Goal: Navigation & Orientation: Understand site structure

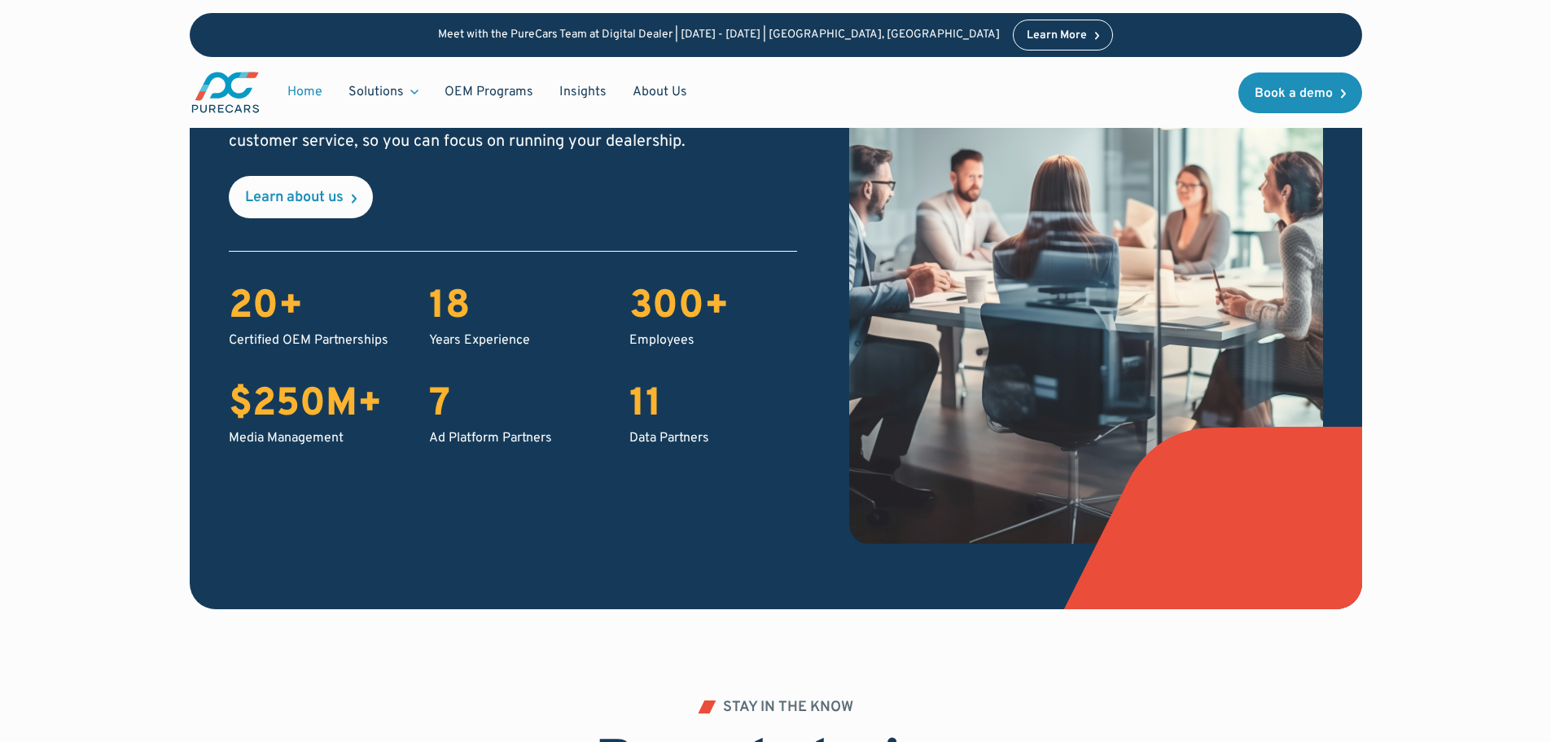
scroll to position [2562, 0]
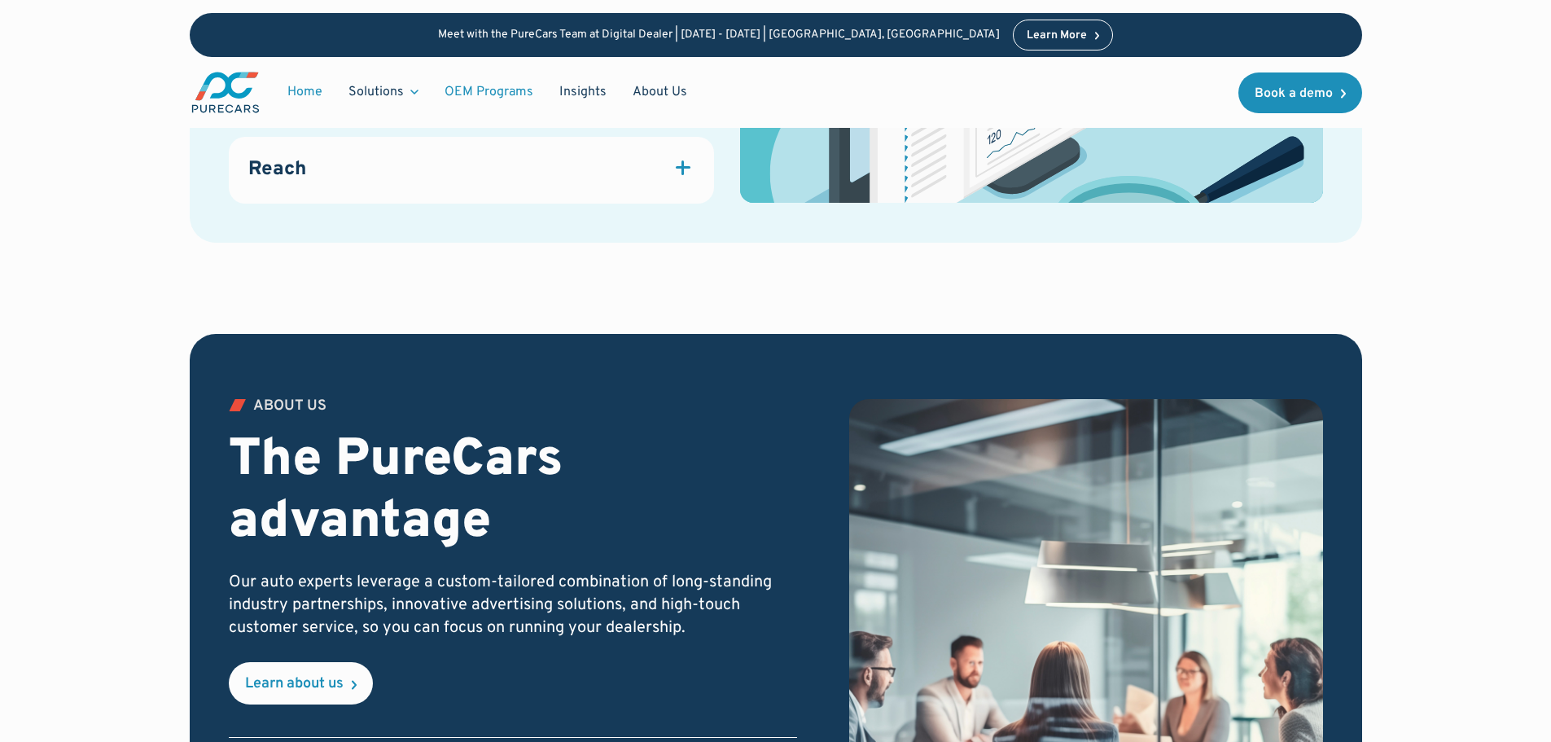
click at [497, 85] on link "OEM Programs" at bounding box center [488, 92] width 115 height 31
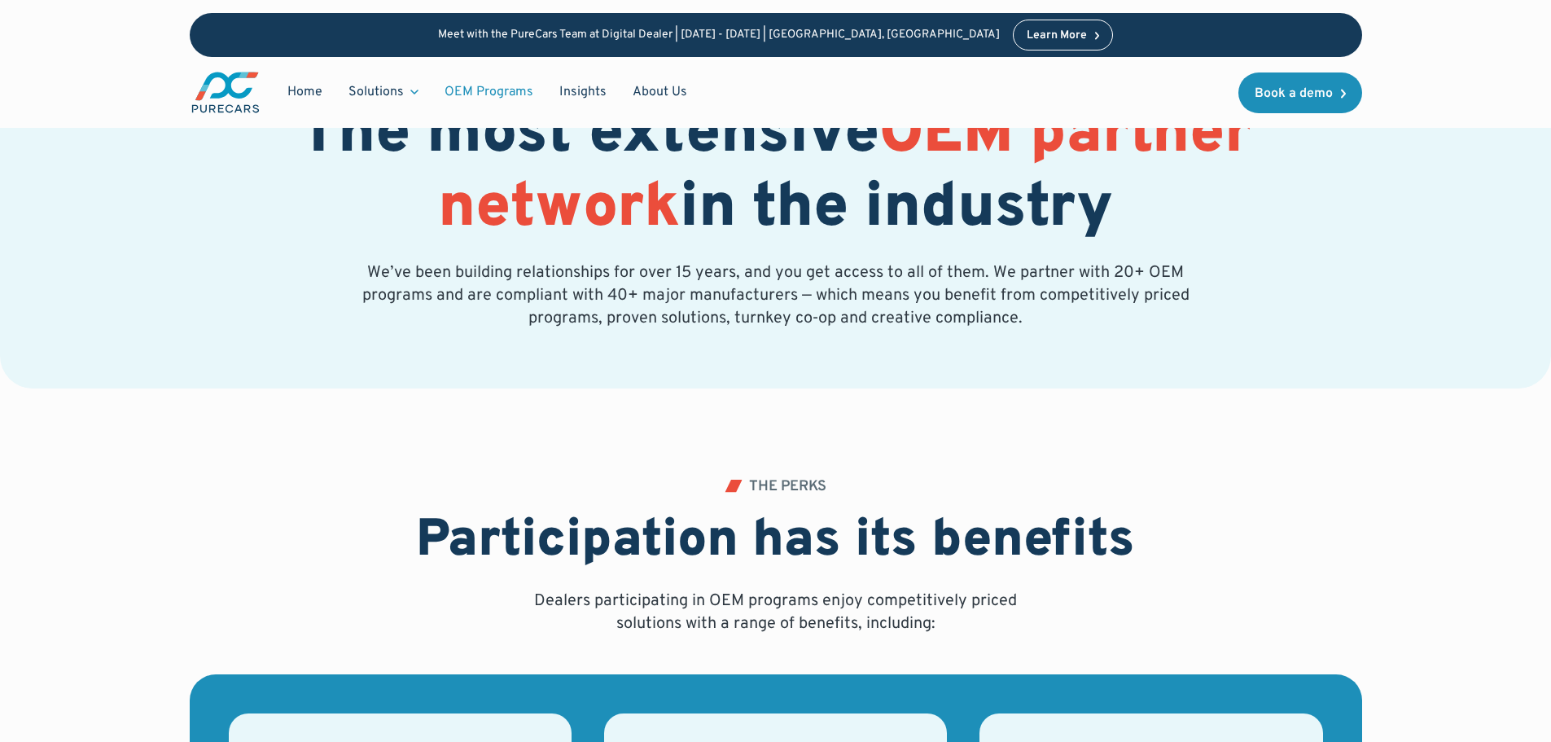
scroll to position [81, 0]
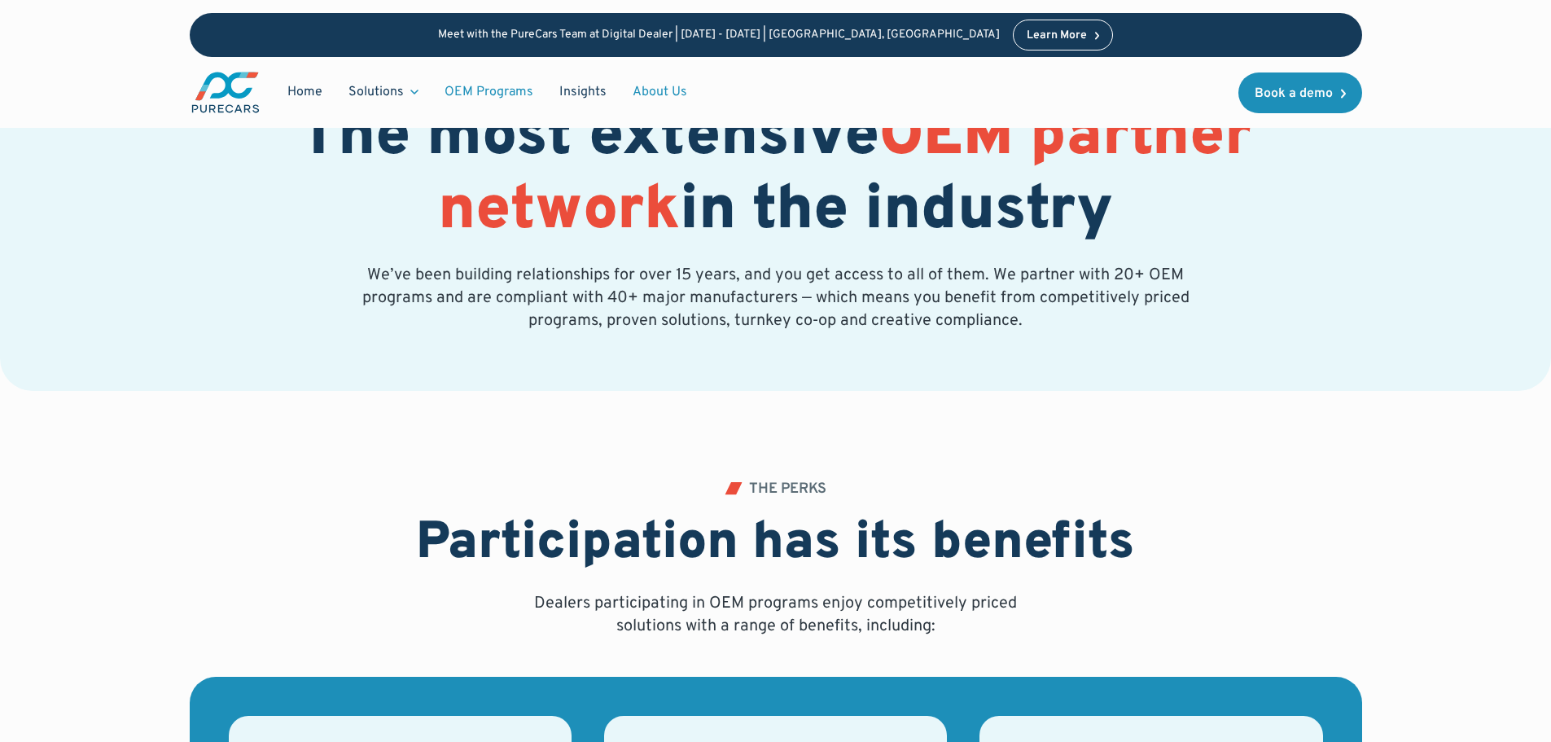
click at [659, 91] on link "About Us" at bounding box center [659, 92] width 81 height 31
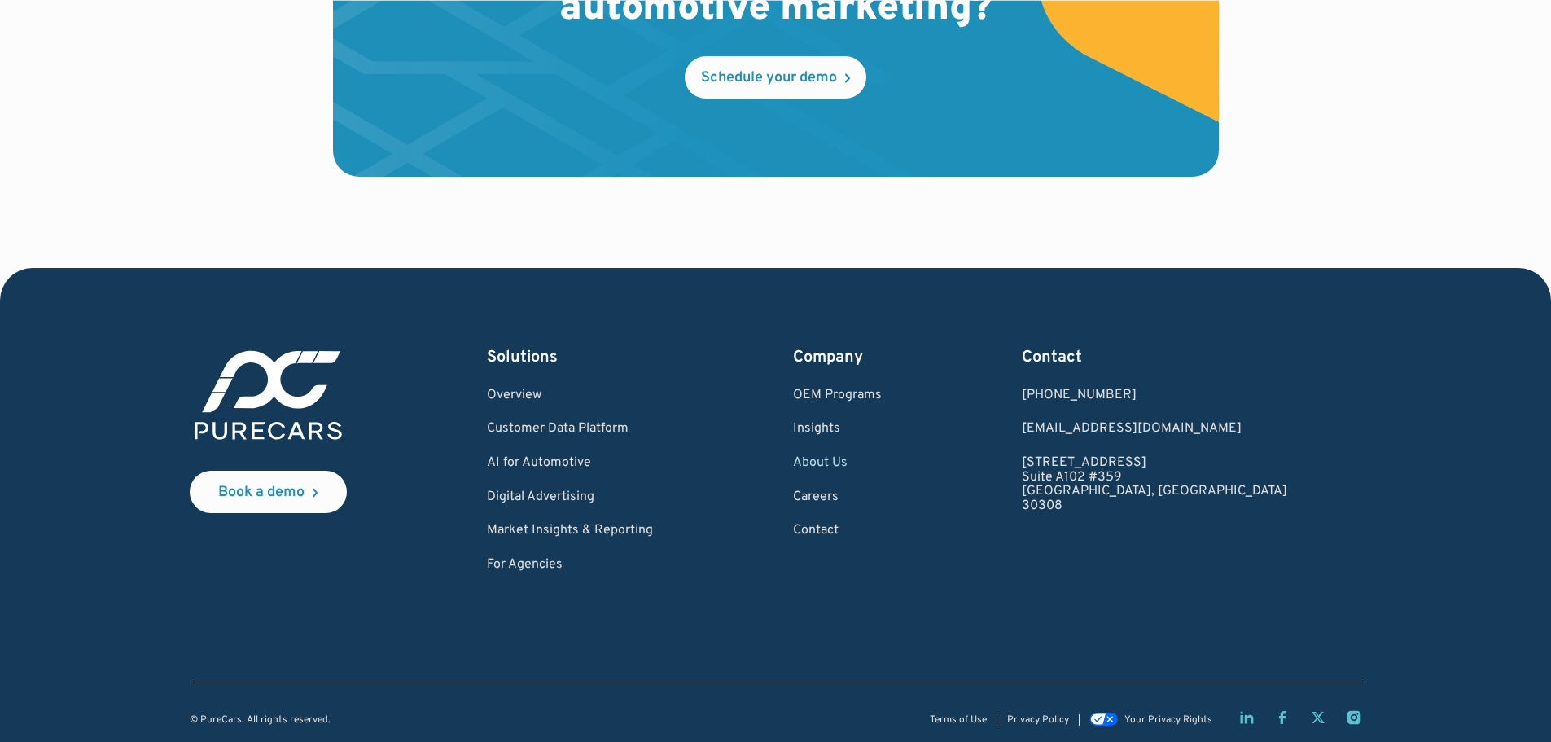
scroll to position [4802, 0]
